Goal: Task Accomplishment & Management: Manage account settings

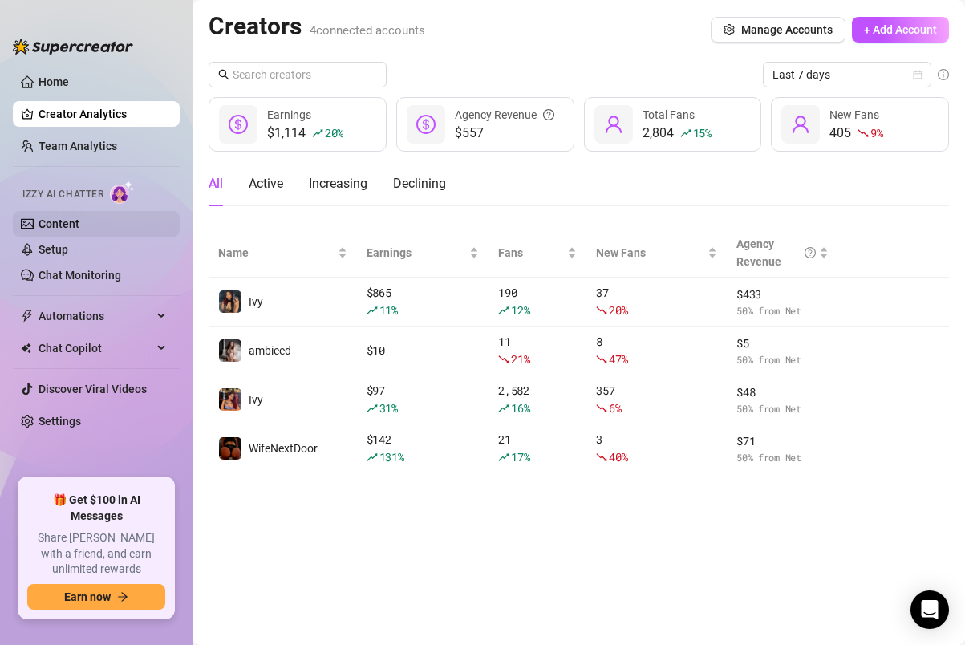
click at [79, 229] on link "Content" at bounding box center [59, 223] width 41 height 13
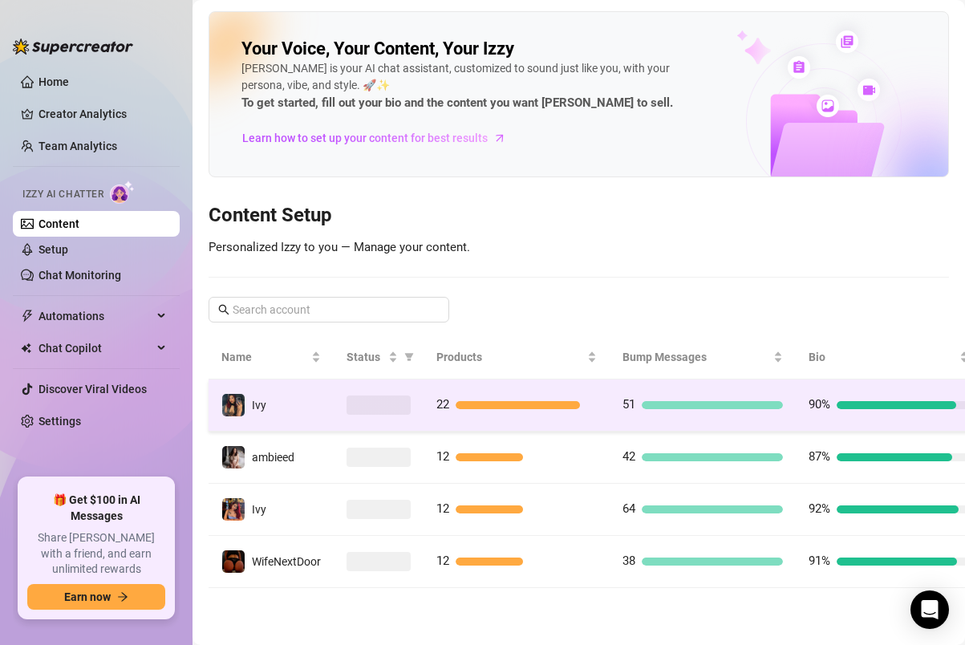
click at [301, 408] on td "Ivy" at bounding box center [271, 405] width 125 height 52
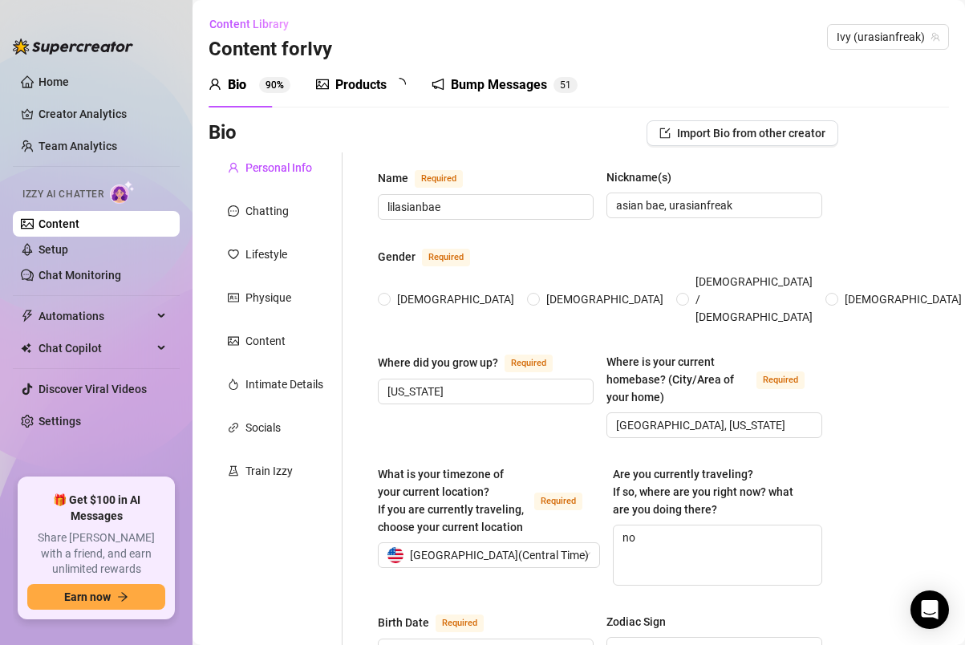
radio input "true"
type input "[DATE]"
click at [279, 198] on div "Chatting" at bounding box center [276, 211] width 134 height 30
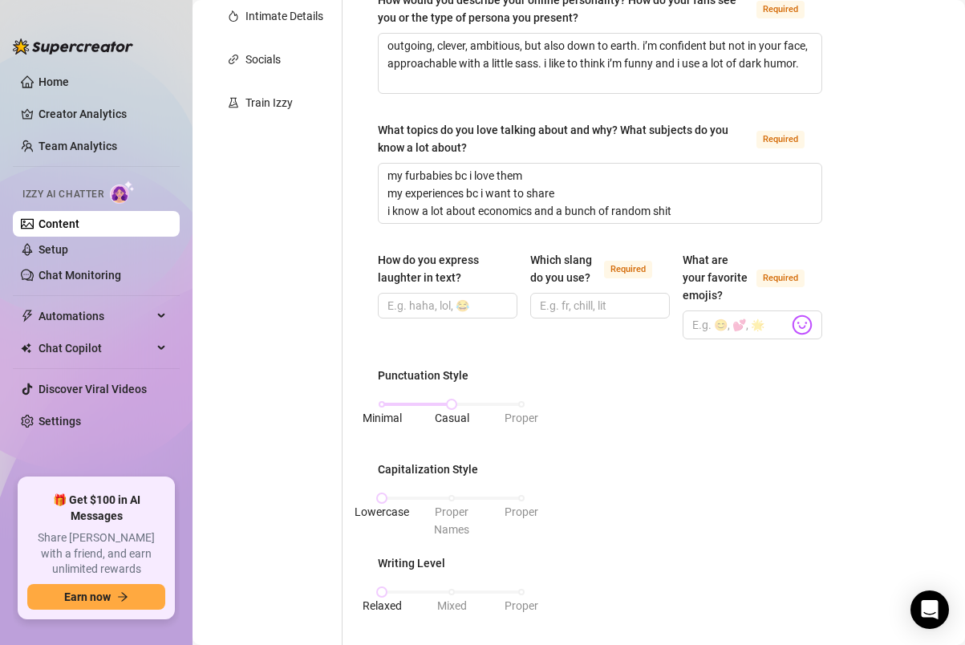
scroll to position [379, 0]
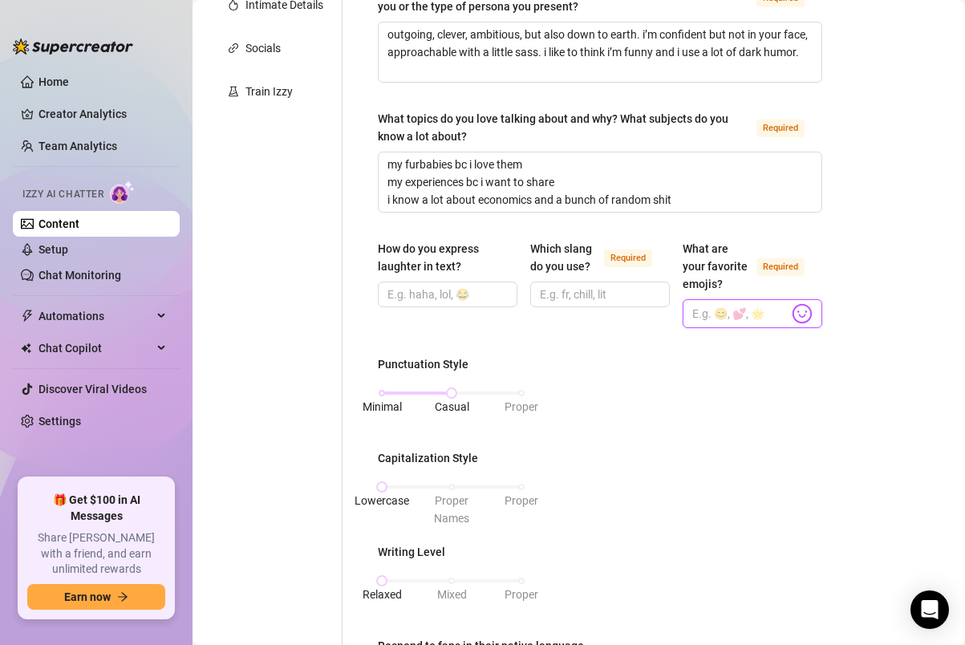
click at [756, 307] on input "What are your favorite emojis? Required" at bounding box center [740, 313] width 96 height 21
click at [761, 311] on input "What are your favorite emojis? Required" at bounding box center [740, 313] width 96 height 21
click at [729, 316] on input "What are your favorite emojis? Required" at bounding box center [740, 313] width 96 height 21
click at [802, 318] on icon "Activity" at bounding box center [800, 313] width 14 height 14
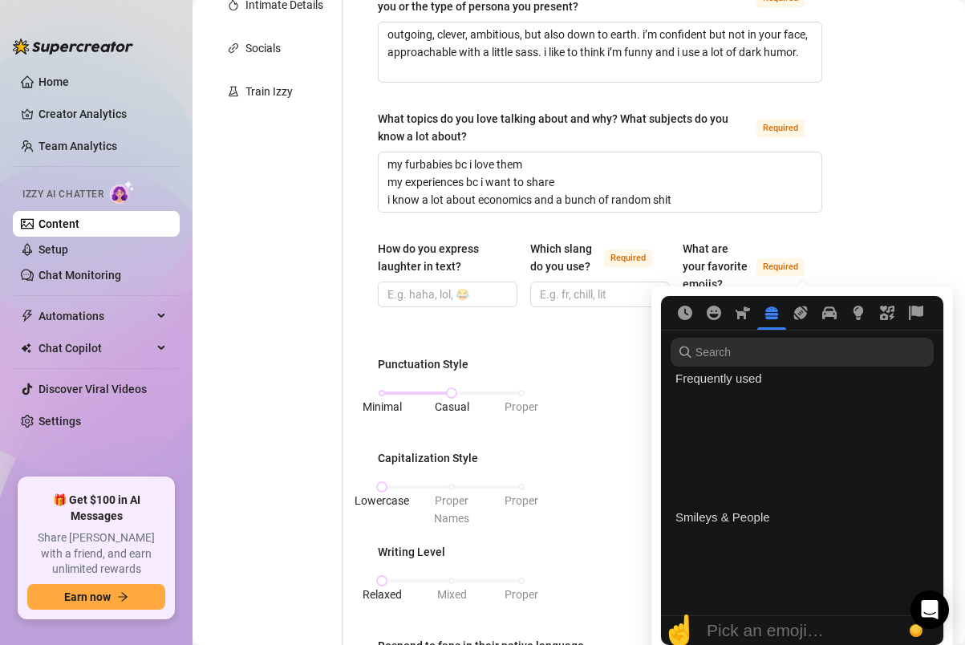
scroll to position [2805, 0]
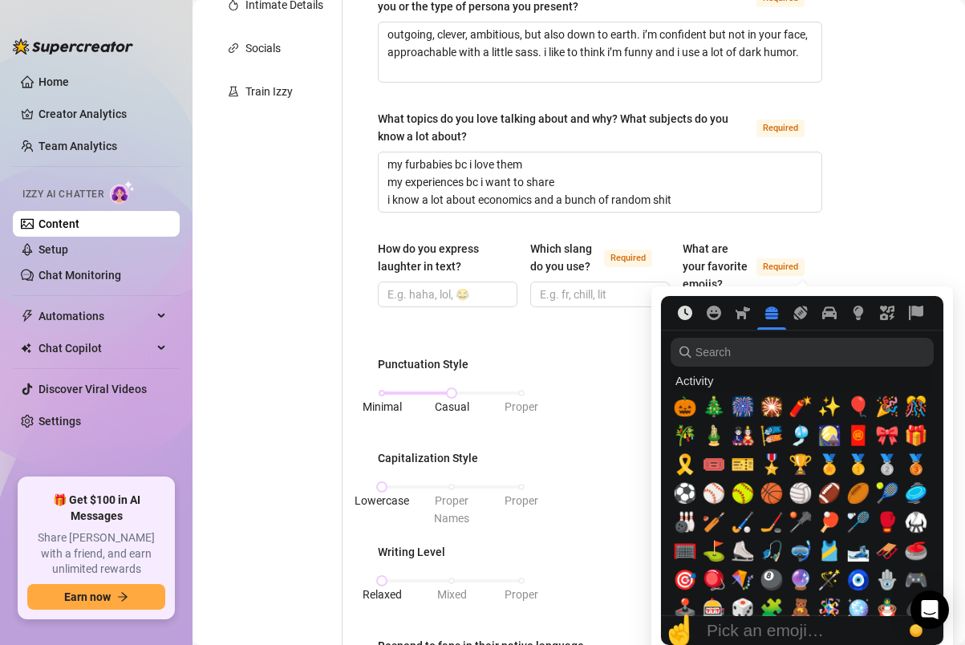
click at [693, 312] on button "Frequently used" at bounding box center [685, 313] width 29 height 14
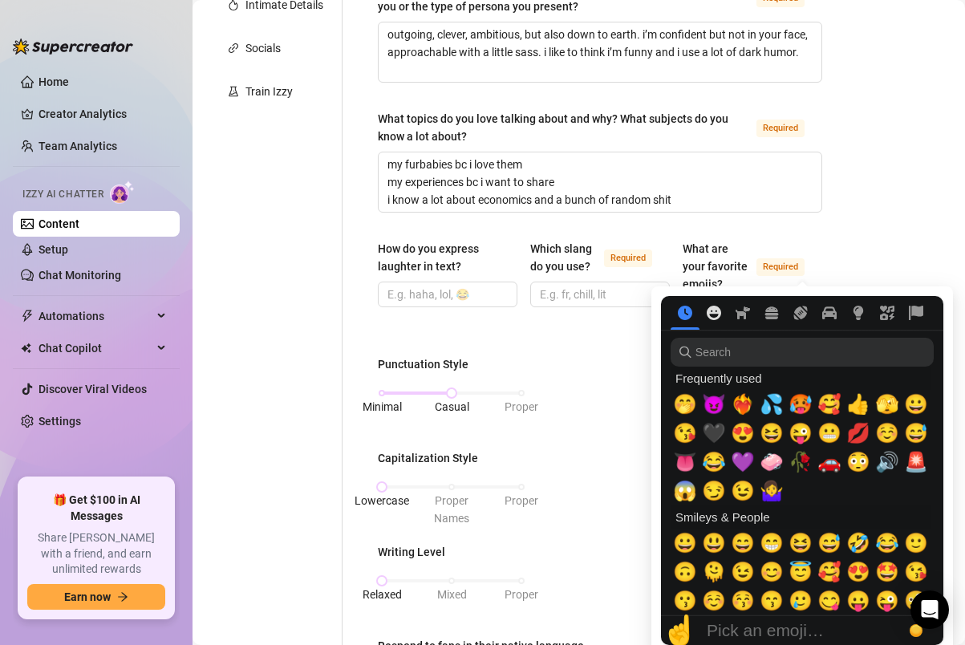
click at [718, 317] on icon "Smileys & People" at bounding box center [714, 313] width 14 height 14
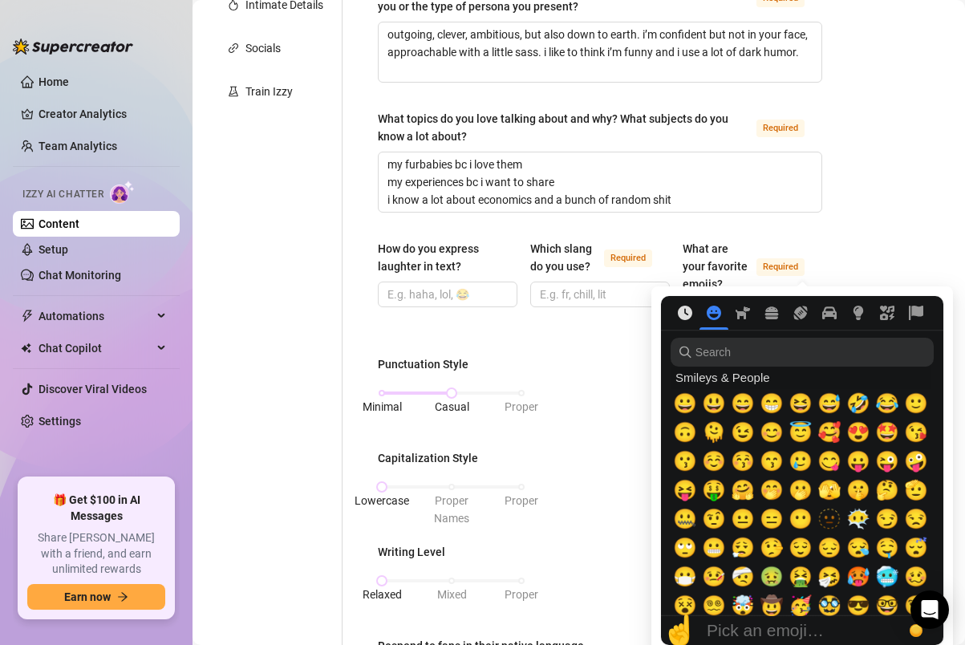
click at [690, 317] on icon "Frequently used" at bounding box center [685, 313] width 14 height 14
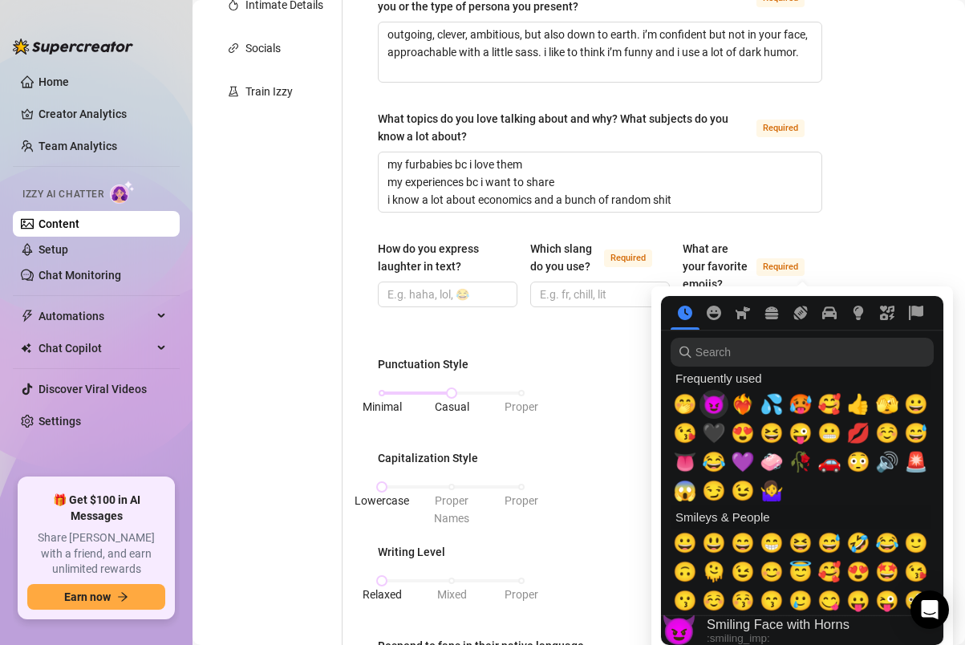
click at [709, 404] on span "😈" at bounding box center [714, 404] width 24 height 22
click at [736, 404] on span "❤️‍🔥" at bounding box center [743, 404] width 24 height 22
click at [836, 403] on span "🥰" at bounding box center [829, 404] width 24 height 22
click at [892, 435] on span "☺️" at bounding box center [887, 433] width 24 height 22
click at [852, 433] on span "💋" at bounding box center [858, 433] width 24 height 22
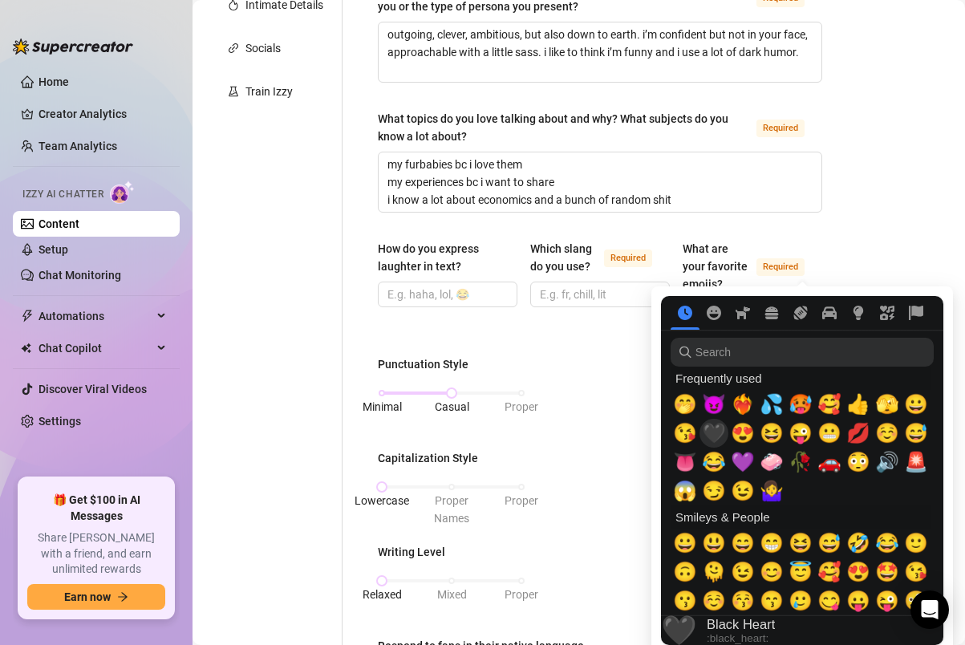
click at [715, 435] on span "🖤" at bounding box center [714, 433] width 24 height 22
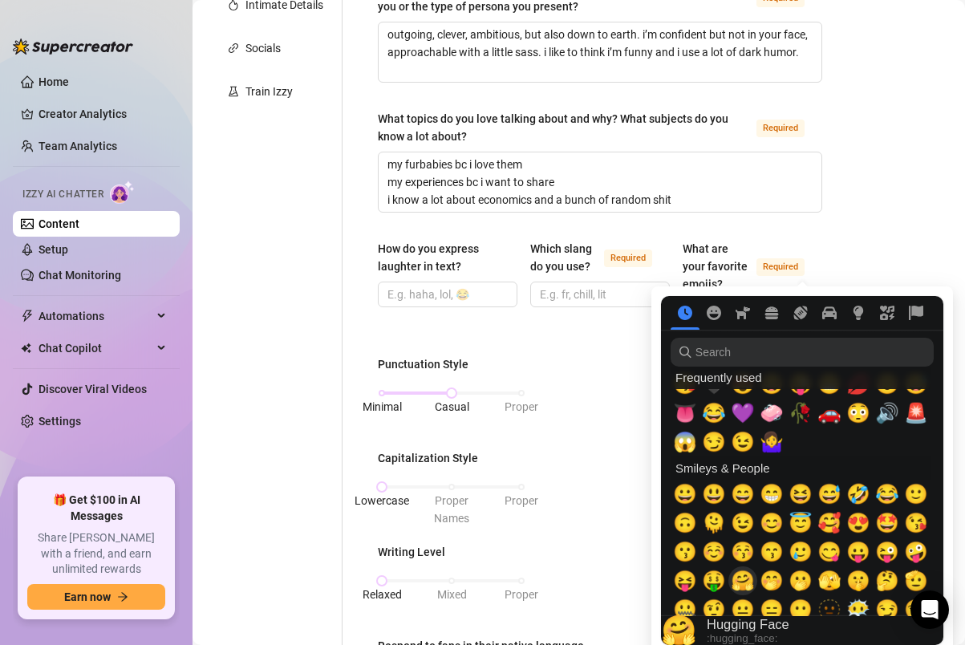
scroll to position [5, 0]
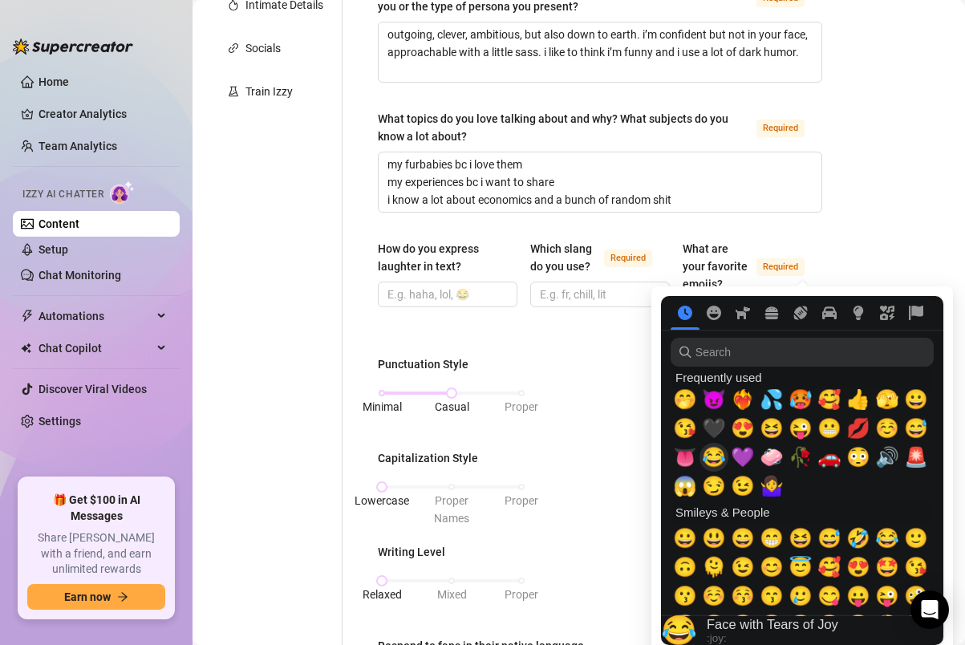
click at [714, 464] on span "😂" at bounding box center [714, 457] width 24 height 22
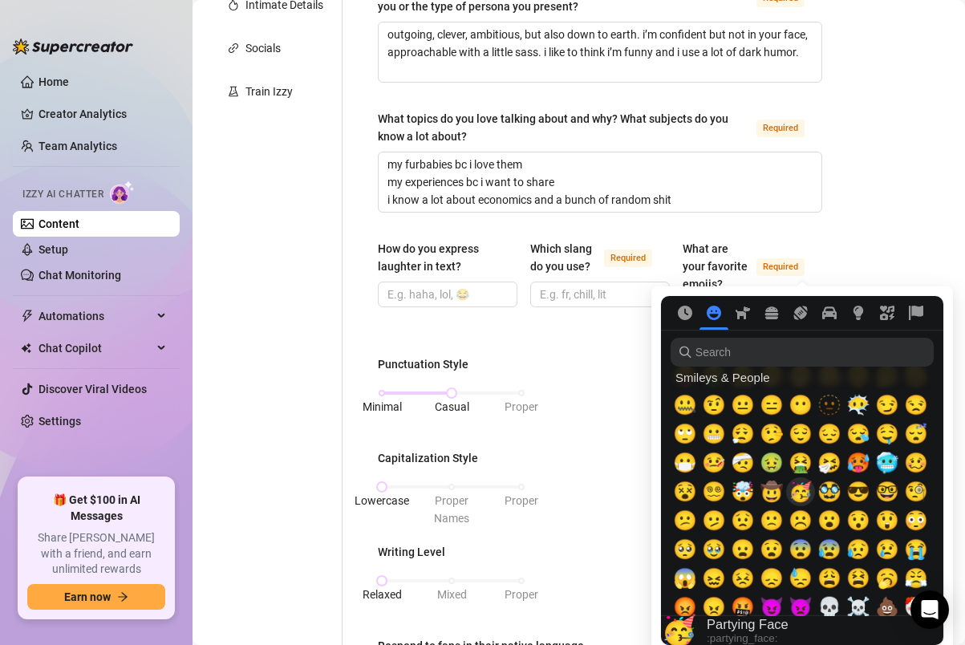
scroll to position [255, 0]
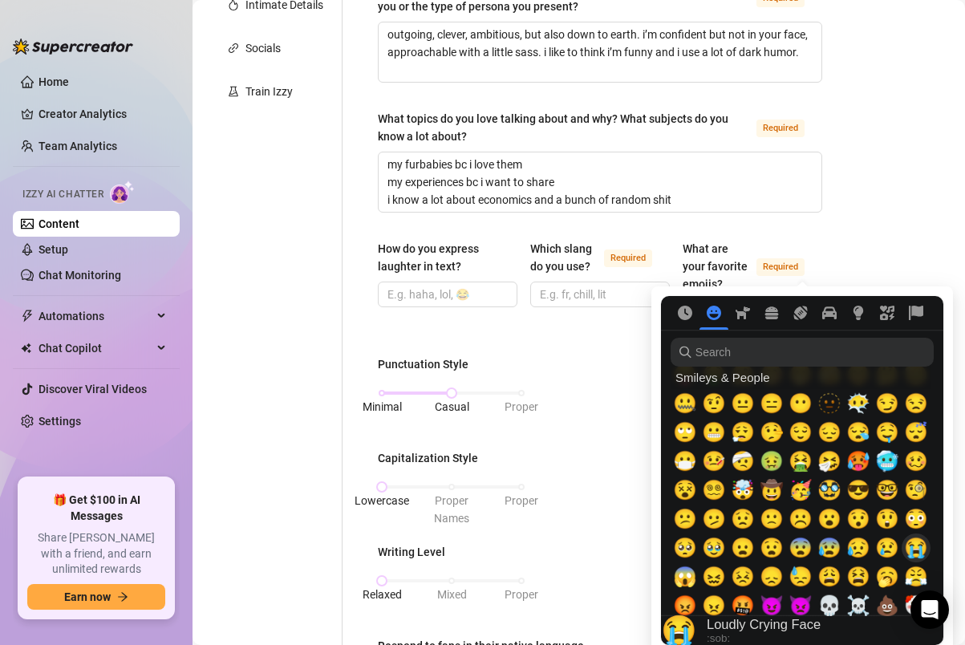
click at [915, 544] on span "😭" at bounding box center [916, 548] width 24 height 22
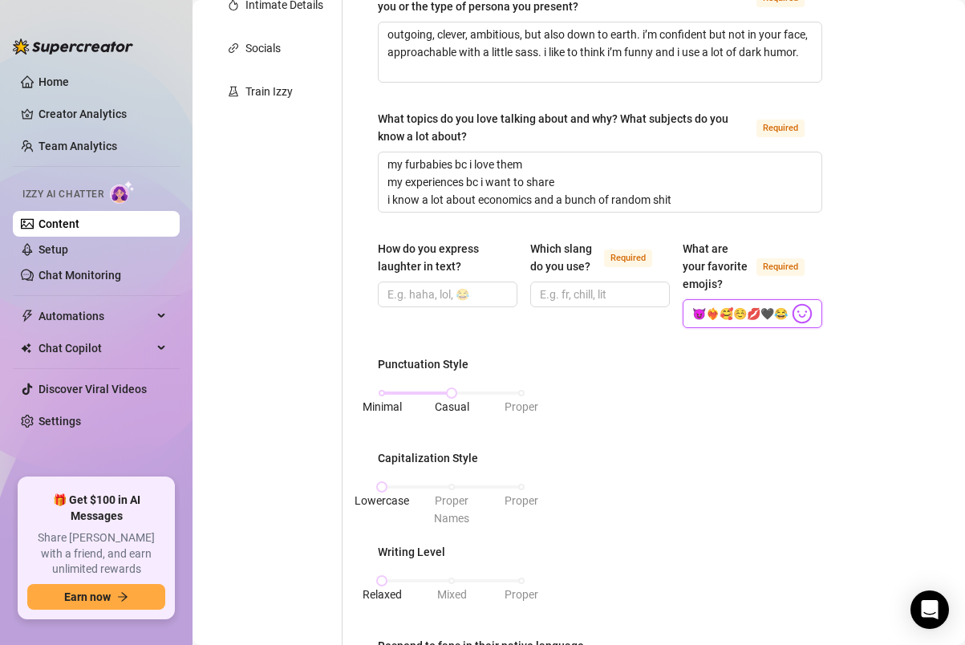
type input "😈❤️‍🔥🥰☺️💋🖤😂😭"
click at [913, 228] on div "Bio Import Bio from other creator Personal Info Chatting Lifestyle Physique Con…" at bounding box center [579, 488] width 740 height 1494
click at [603, 293] on input "Which slang do you use? Required" at bounding box center [598, 295] width 117 height 18
click at [428, 305] on span at bounding box center [448, 295] width 140 height 26
click at [428, 298] on input "How do you express laughter in text?" at bounding box center [445, 295] width 117 height 18
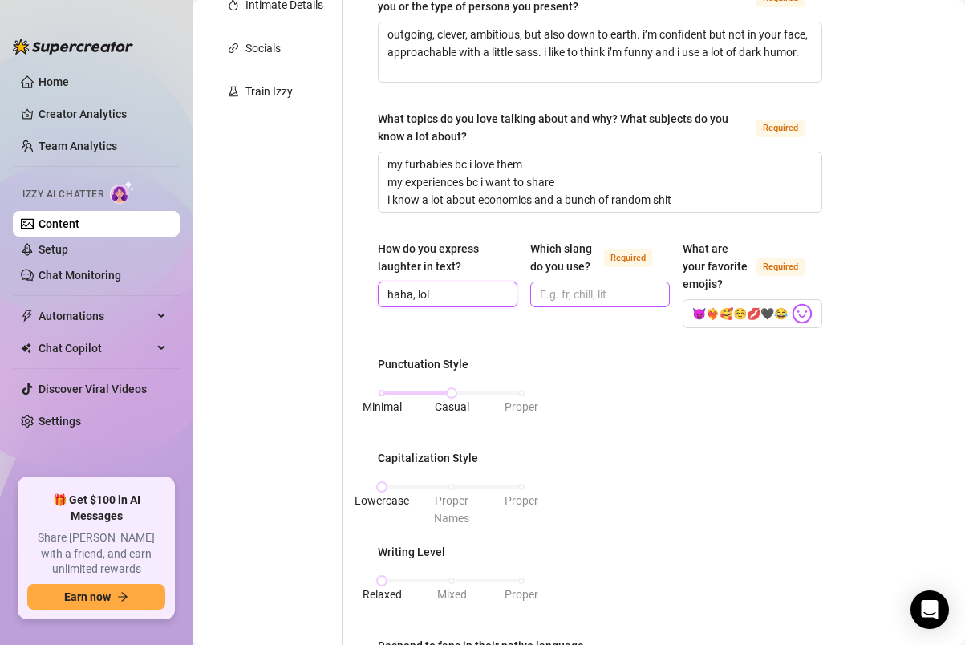
type input "haha, lol"
click at [582, 286] on input "Which slang do you use? Required" at bounding box center [598, 295] width 117 height 18
click at [590, 282] on span "fr, bruh" at bounding box center [600, 295] width 140 height 26
click at [623, 338] on div "How do you express laughter in text? haha, lol Which slang do you use? Required…" at bounding box center [600, 291] width 444 height 103
click at [578, 295] on input "fr, bruh,pur" at bounding box center [598, 295] width 117 height 18
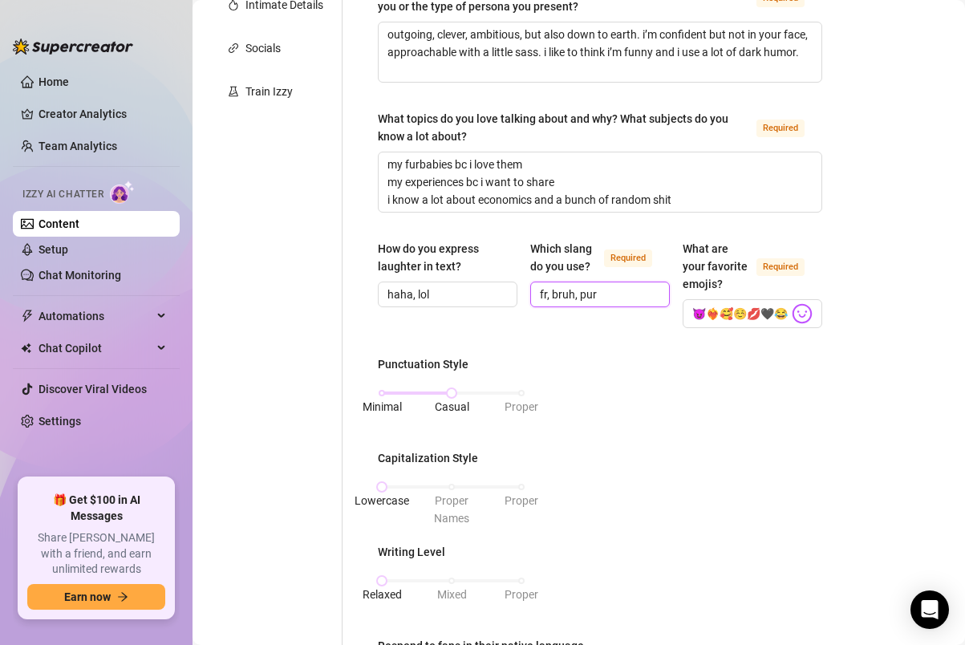
type input "fr, bruh, pur"
click at [582, 330] on div "How do you express laughter in text? haha, lol Which slang do you use? Required…" at bounding box center [600, 291] width 444 height 103
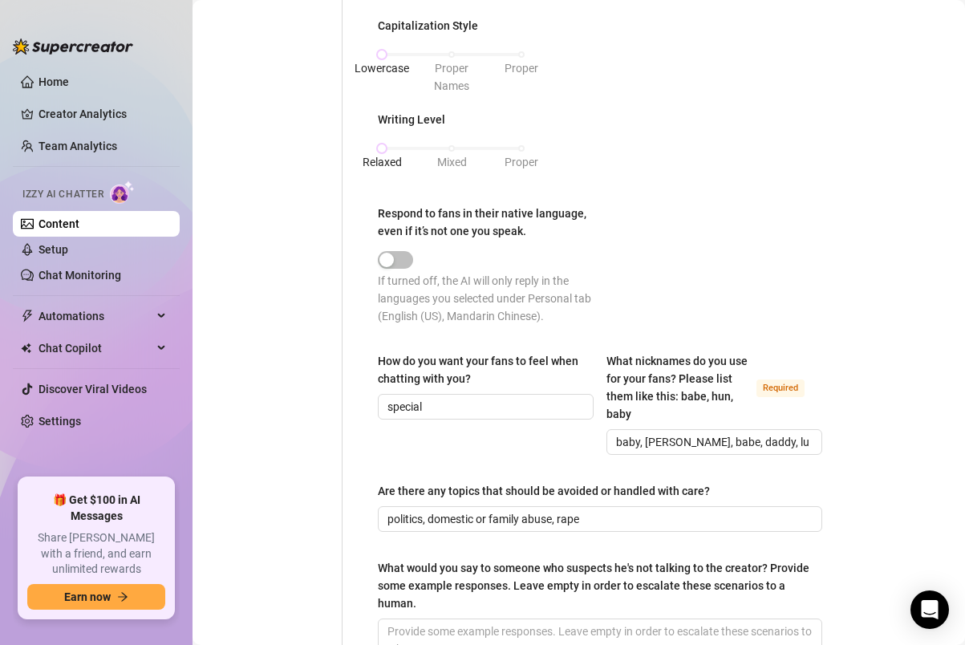
scroll to position [1016, 0]
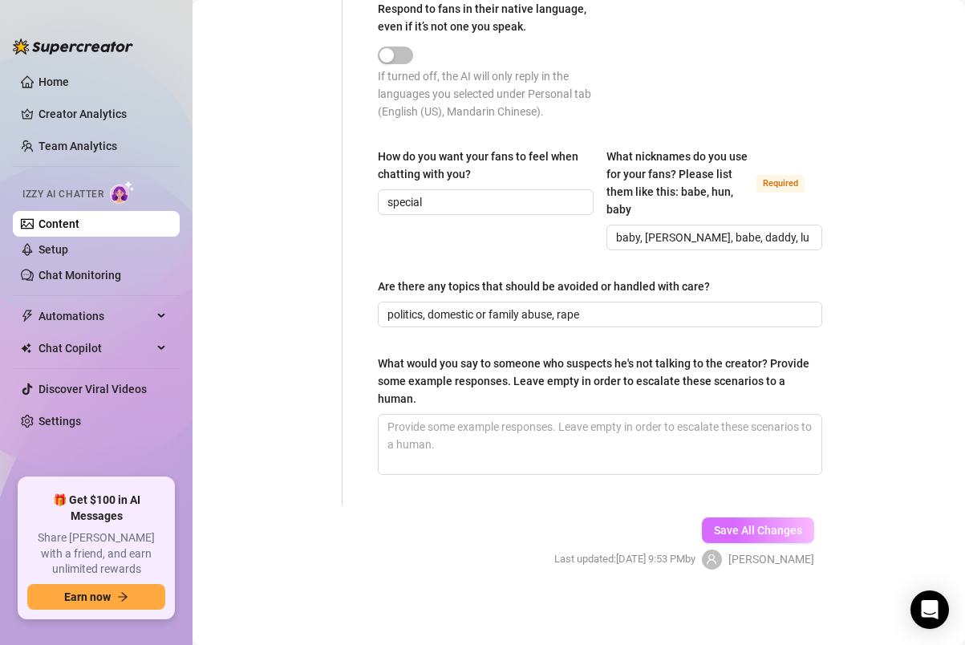
click at [740, 526] on span "Save All Changes" at bounding box center [758, 530] width 88 height 13
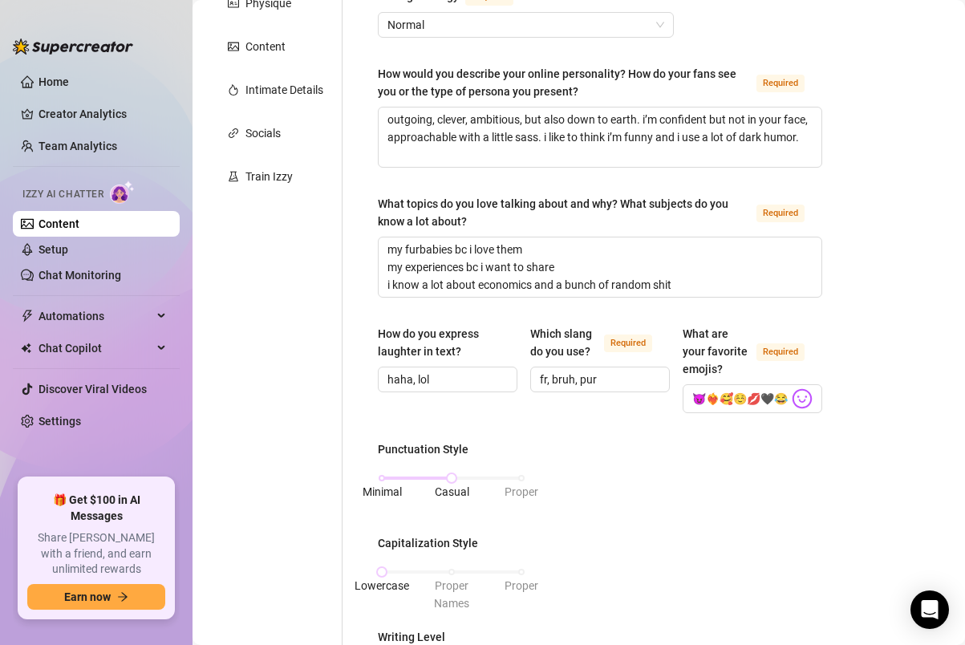
scroll to position [0, 0]
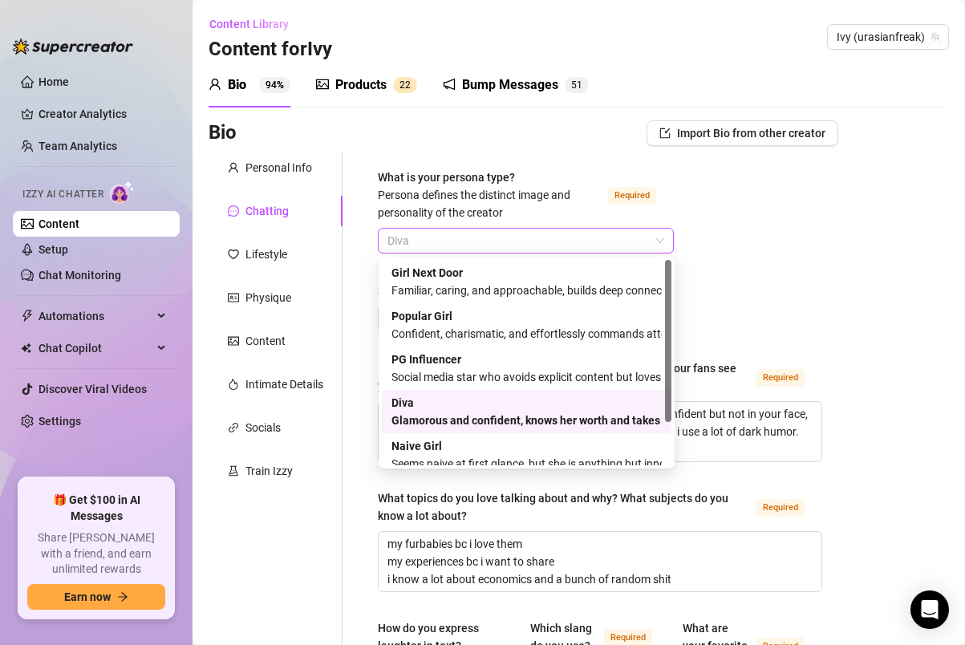
click at [469, 235] on span "Diva" at bounding box center [525, 241] width 277 height 24
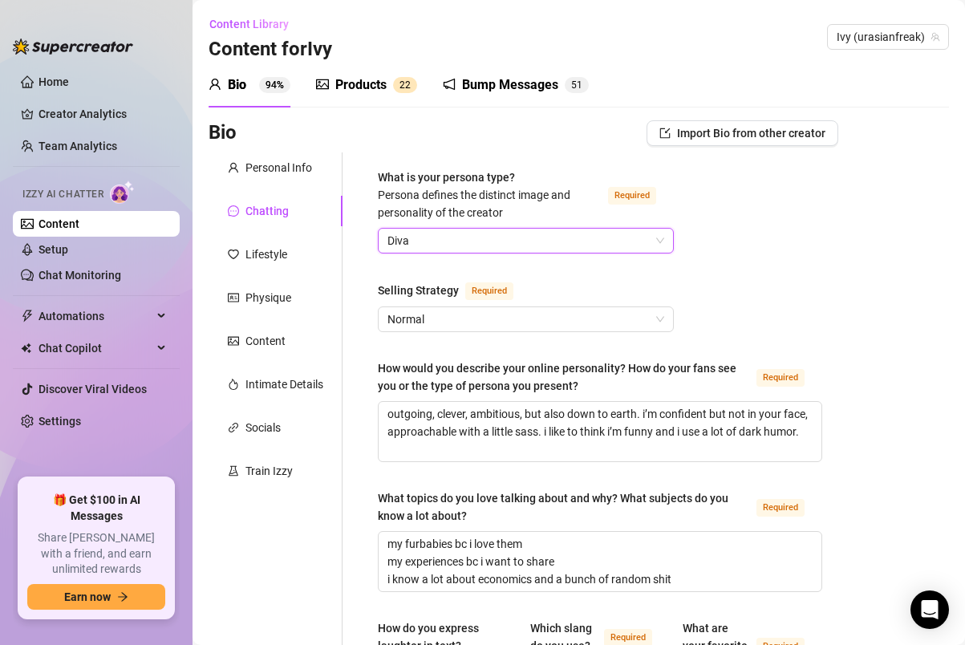
click at [469, 235] on span "Diva" at bounding box center [525, 241] width 277 height 24
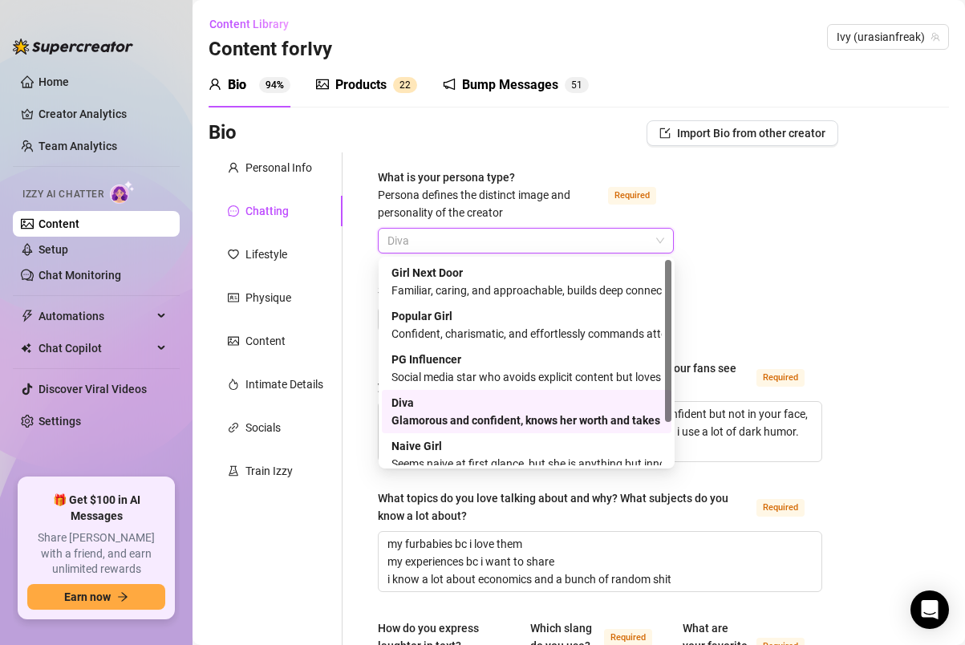
click at [469, 235] on span "Diva" at bounding box center [525, 241] width 277 height 24
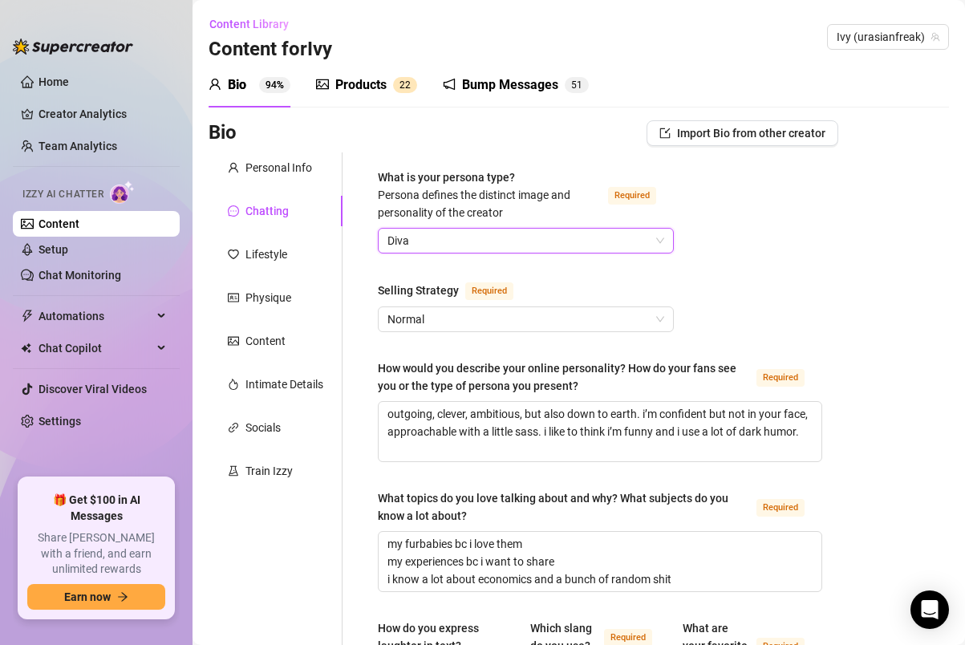
click at [469, 235] on span "Diva" at bounding box center [525, 241] width 277 height 24
